Goal: Navigation & Orientation: Find specific page/section

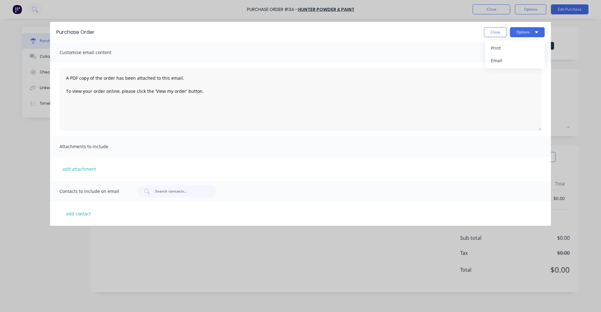
click at [499, 32] on button "Close" at bounding box center [495, 32] width 23 height 10
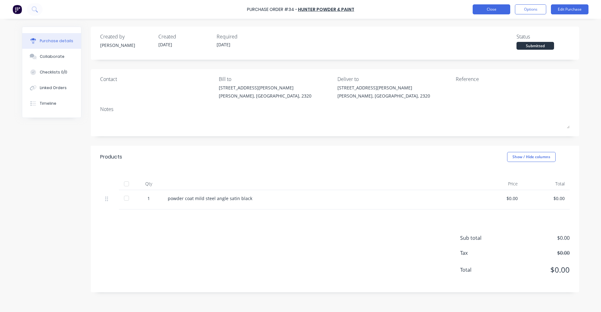
click at [491, 8] on button "Close" at bounding box center [492, 9] width 38 height 10
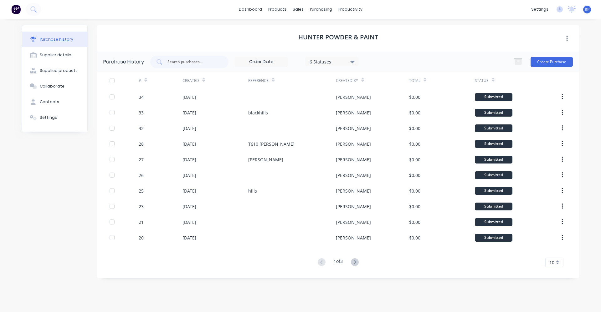
drag, startPoint x: 57, startPoint y: 189, endPoint x: 74, endPoint y: 107, distance: 83.8
click at [57, 188] on div "Purchase history Supplier details Supplied products Collaborate Contacts Settin…" at bounding box center [55, 162] width 66 height 275
click at [299, 8] on div "sales" at bounding box center [298, 9] width 17 height 9
click at [322, 33] on div "Sales Orders" at bounding box center [321, 30] width 26 height 6
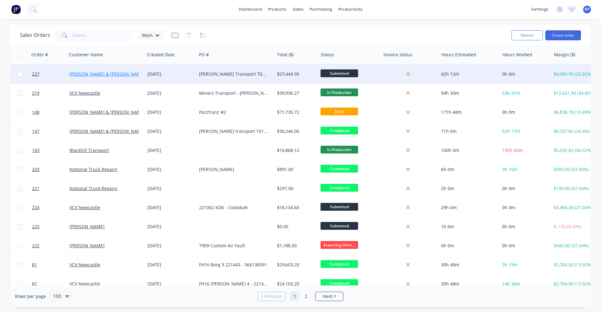
click at [105, 75] on link "[PERSON_NAME] & [PERSON_NAME] Newcastle" at bounding box center [118, 74] width 99 height 6
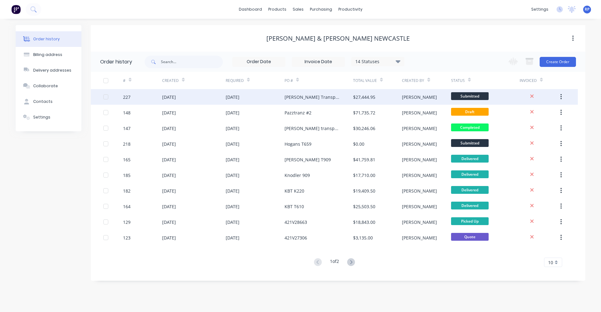
click at [304, 97] on div "[PERSON_NAME] Transport T610SAR Chassis - 492792" at bounding box center [313, 97] width 56 height 7
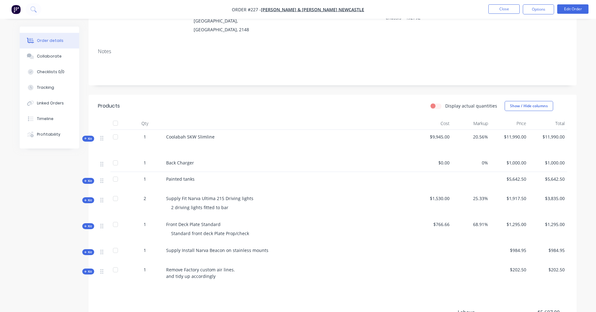
scroll to position [94, 0]
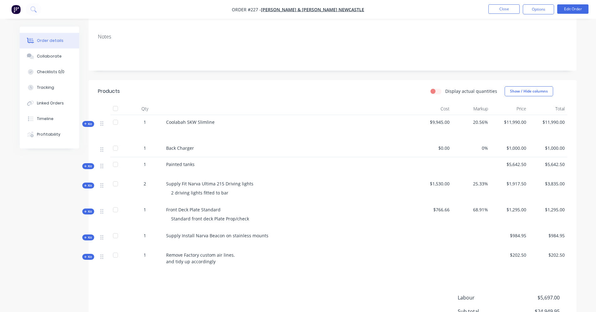
click at [85, 165] on icon at bounding box center [85, 166] width 3 height 3
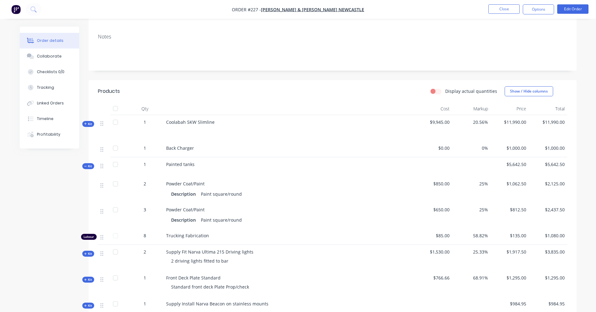
click at [195, 161] on div "Painted tanks" at bounding box center [289, 166] width 250 height 19
